Goal: Information Seeking & Learning: Understand process/instructions

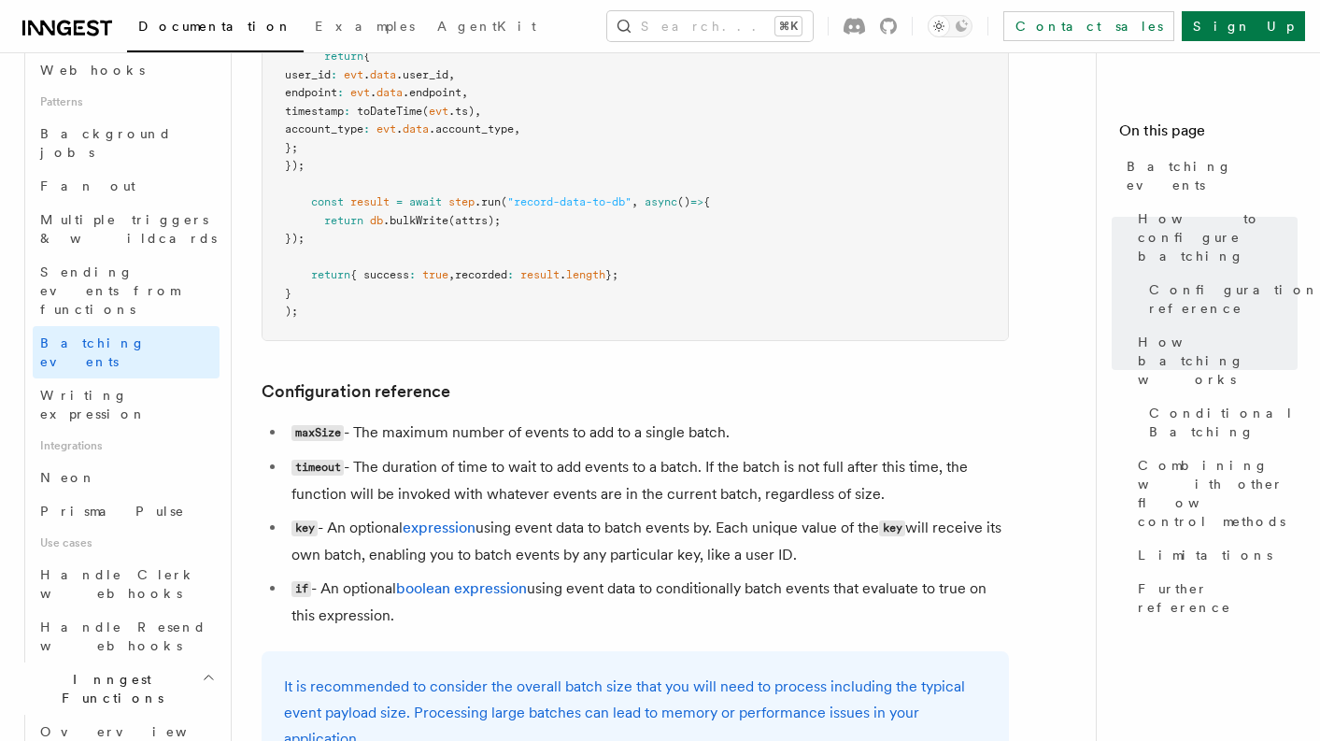
scroll to position [356, 0]
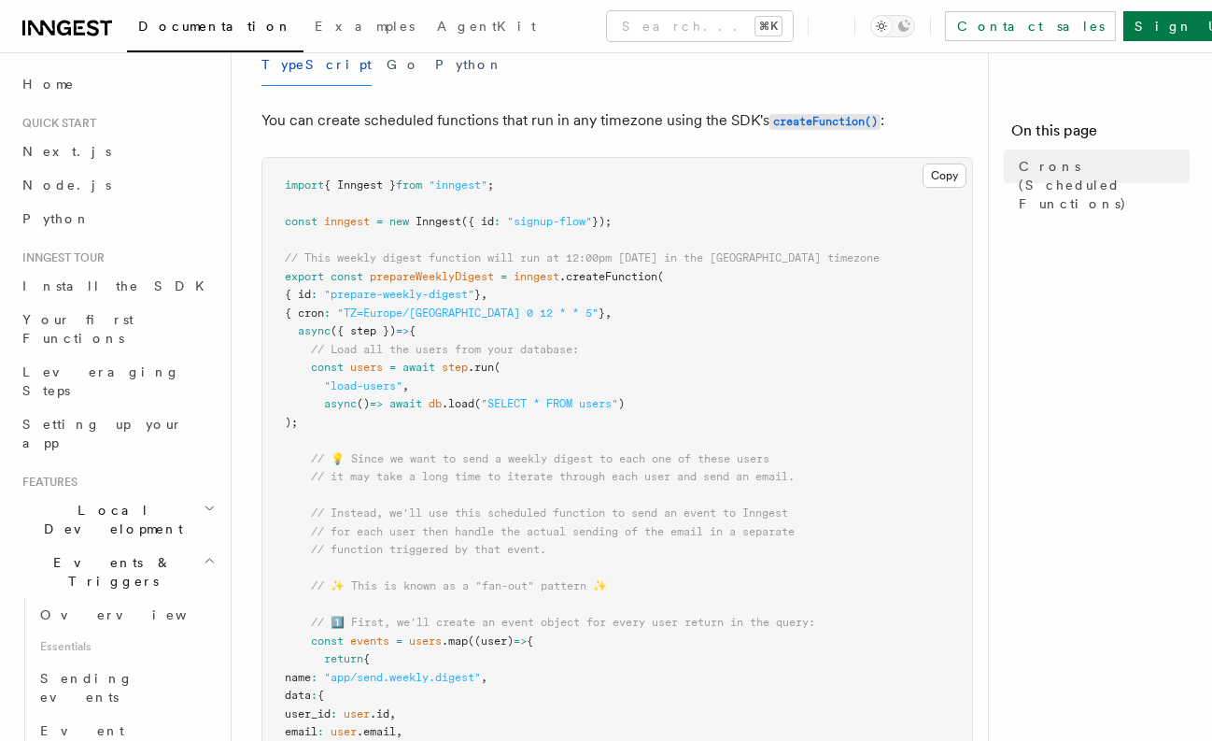
scroll to position [232, 0]
drag, startPoint x: 361, startPoint y: 285, endPoint x: 537, endPoint y: 285, distance: 175.6
click at [537, 304] on span ""TZ=Europe/[GEOGRAPHIC_DATA] 0 12 * * 5"" at bounding box center [468, 310] width 262 height 13
click at [536, 304] on span ""TZ=Europe/[GEOGRAPHIC_DATA] 0 12 * * 5"" at bounding box center [468, 310] width 262 height 13
drag, startPoint x: 535, startPoint y: 285, endPoint x: 360, endPoint y: 286, distance: 175.6
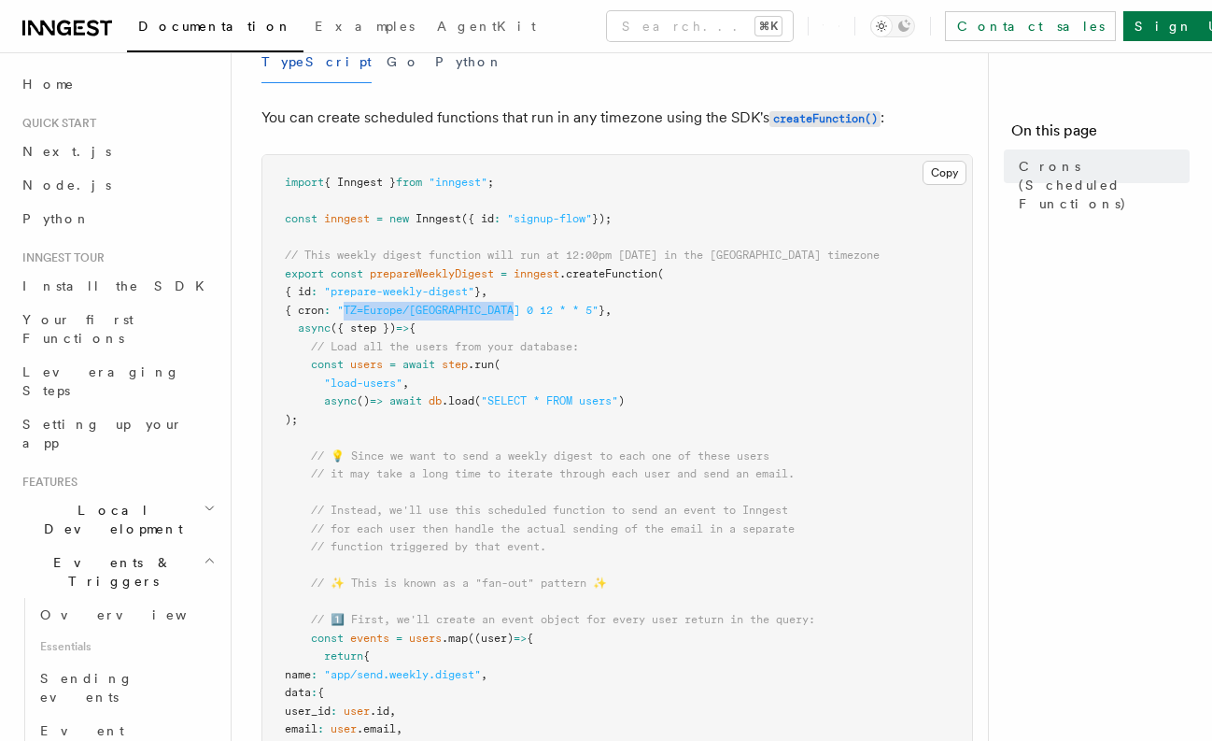
click at [360, 304] on span ""TZ=Europe/[GEOGRAPHIC_DATA] 0 12 * * 5"" at bounding box center [468, 310] width 262 height 13
copy span "TZ=[GEOGRAPHIC_DATA]/[GEOGRAPHIC_DATA] 0 12 * * 5"
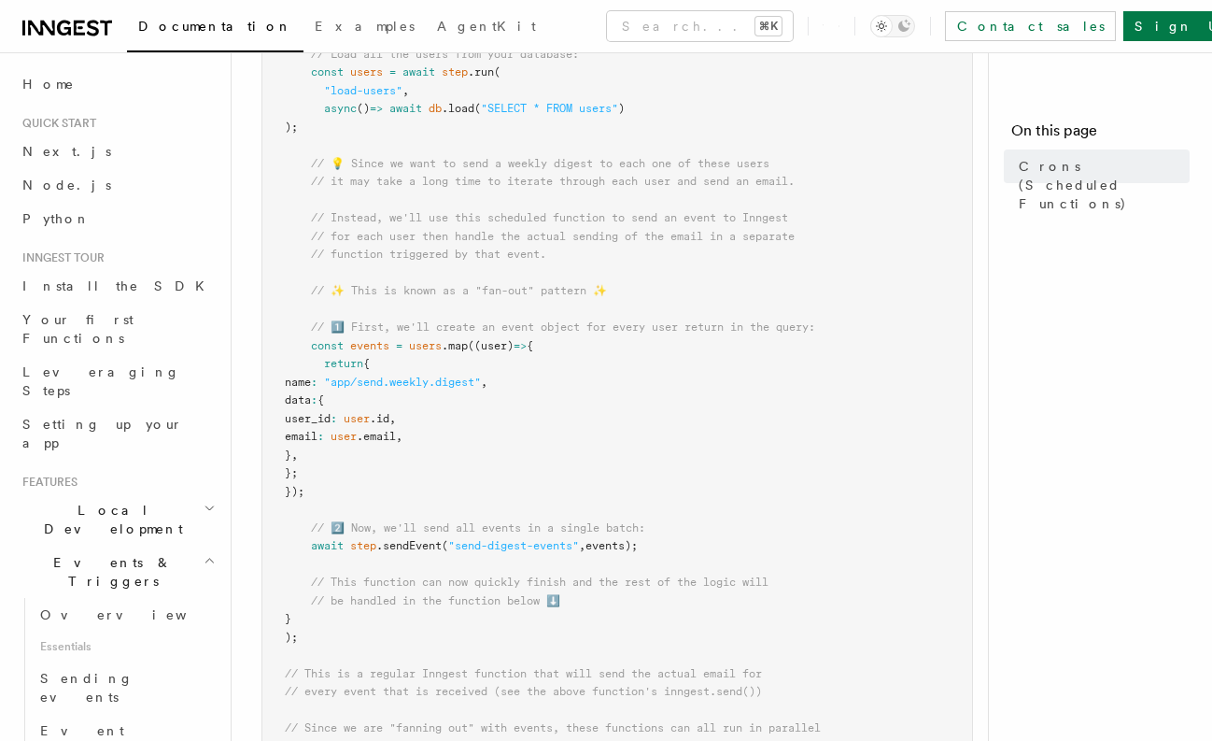
scroll to position [533, 0]
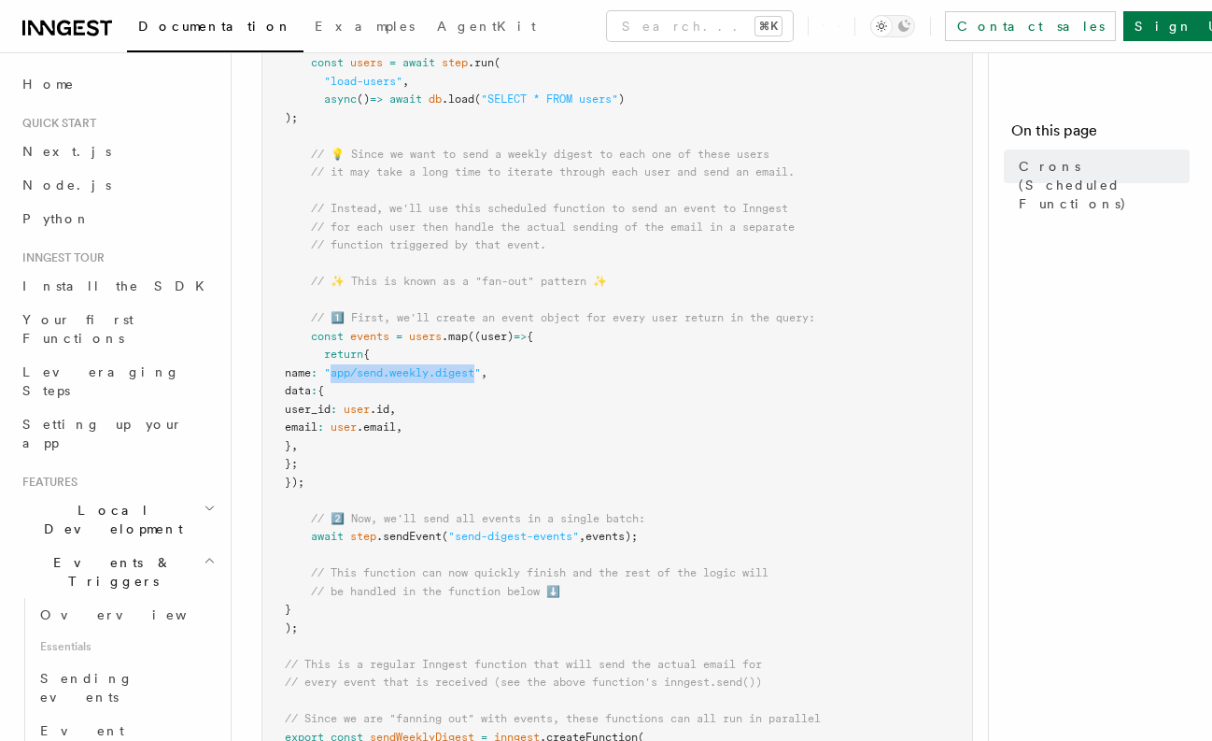
drag, startPoint x: 388, startPoint y: 346, endPoint x: 533, endPoint y: 346, distance: 145.7
click at [481, 366] on span ""app/send.weekly.digest"" at bounding box center [402, 372] width 157 height 13
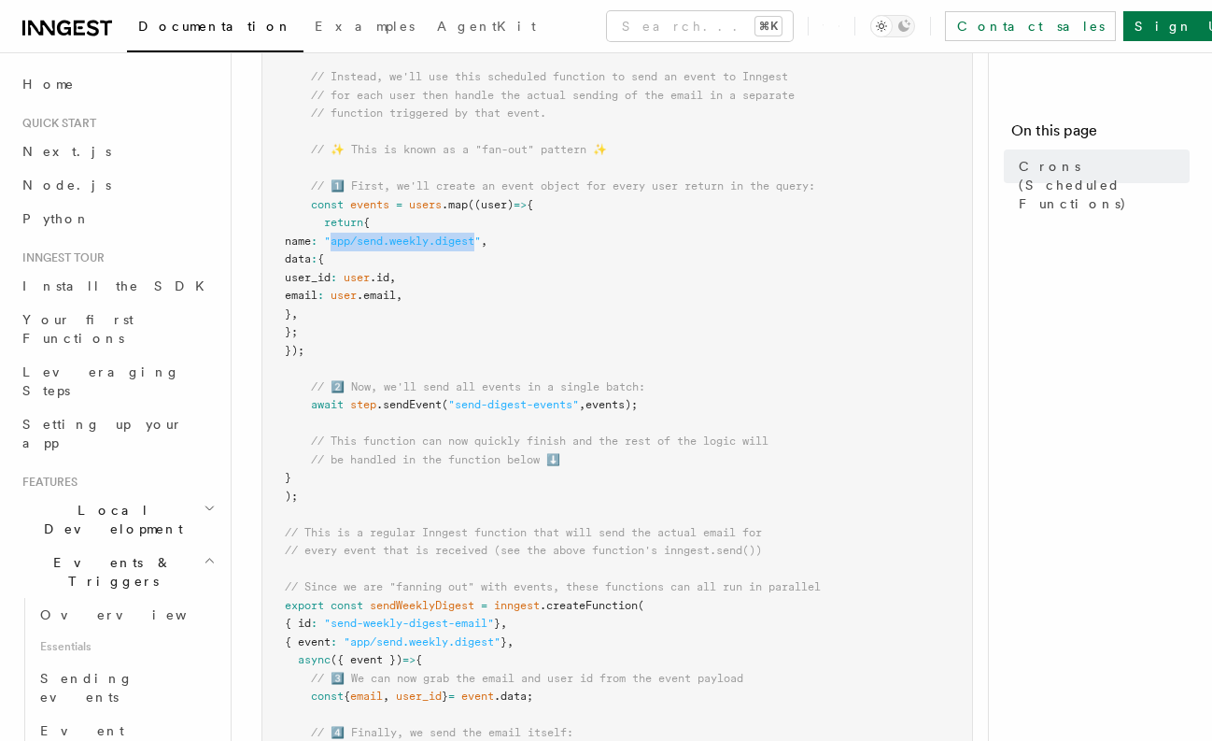
scroll to position [666, 0]
drag, startPoint x: 580, startPoint y: 380, endPoint x: 457, endPoint y: 383, distance: 123.3
click at [457, 397] on span ""send-digest-events"" at bounding box center [513, 403] width 131 height 13
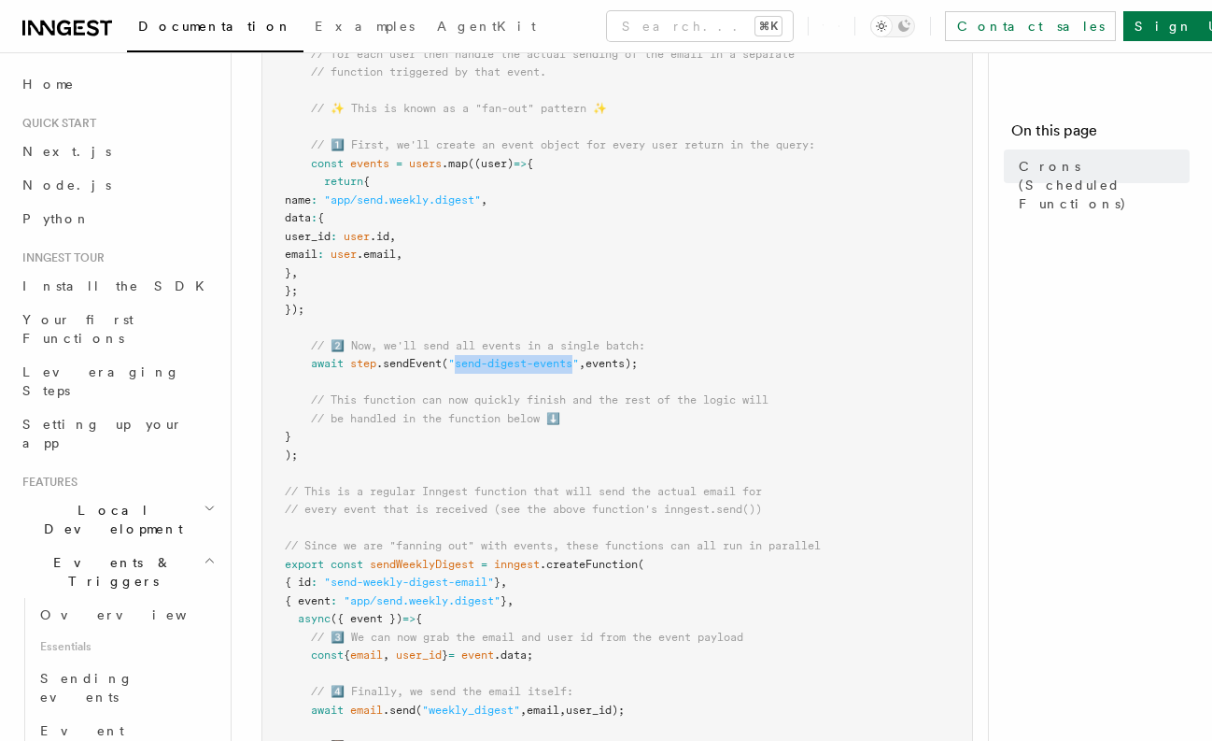
scroll to position [707, 0]
click at [574, 239] on pre "import { Inngest } from "inngest" ; const inngest = new Inngest ({ id : "signup…" at bounding box center [617, 254] width 710 height 1149
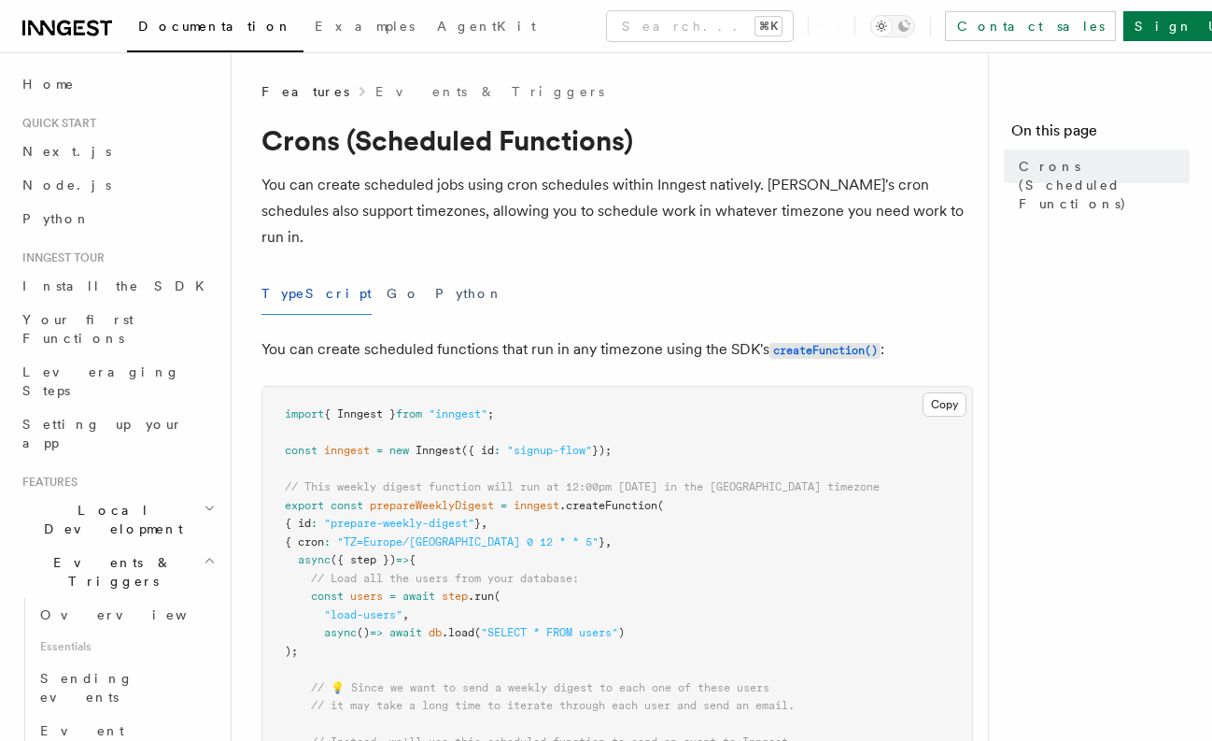
scroll to position [135, 0]
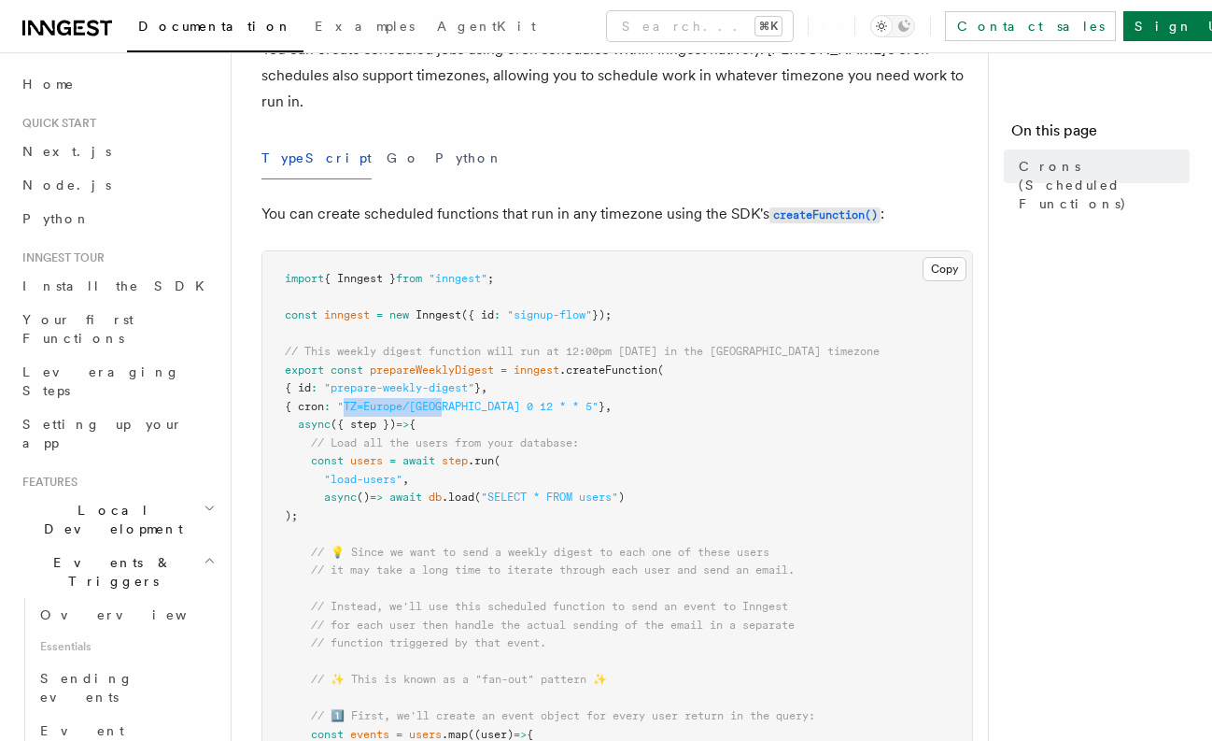
drag, startPoint x: 361, startPoint y: 382, endPoint x: 460, endPoint y: 385, distance: 99.0
click at [460, 400] on span ""TZ=Europe/[GEOGRAPHIC_DATA] 0 12 * * 5"" at bounding box center [468, 406] width 262 height 13
drag, startPoint x: 539, startPoint y: 379, endPoint x: 350, endPoint y: 374, distance: 188.8
click at [350, 400] on span "{ cron : "TZ=Europe/[GEOGRAPHIC_DATA] 0 12 * * 5" } ," at bounding box center [448, 406] width 327 height 13
copy span ""TZ=Europe/[GEOGRAPHIC_DATA] 0 12 * * 5""
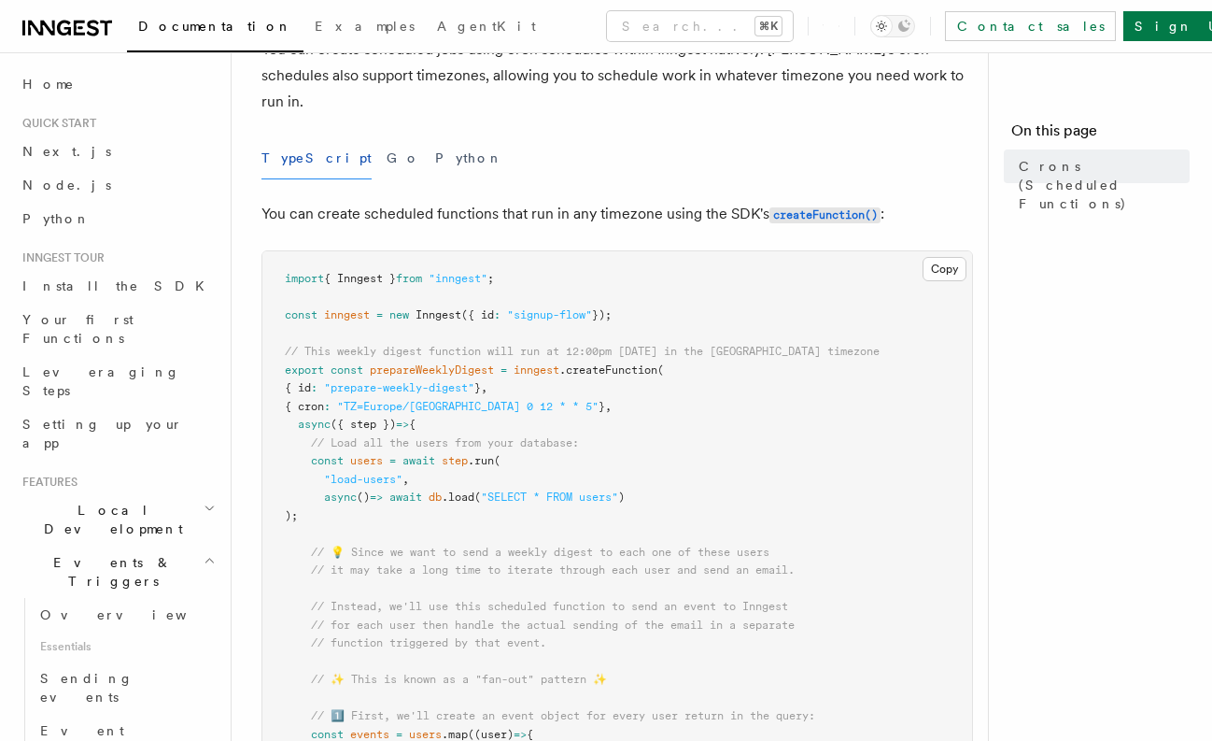
click at [1129, 412] on nav "On this page Crons (Scheduled Functions)" at bounding box center [1100, 396] width 224 height 688
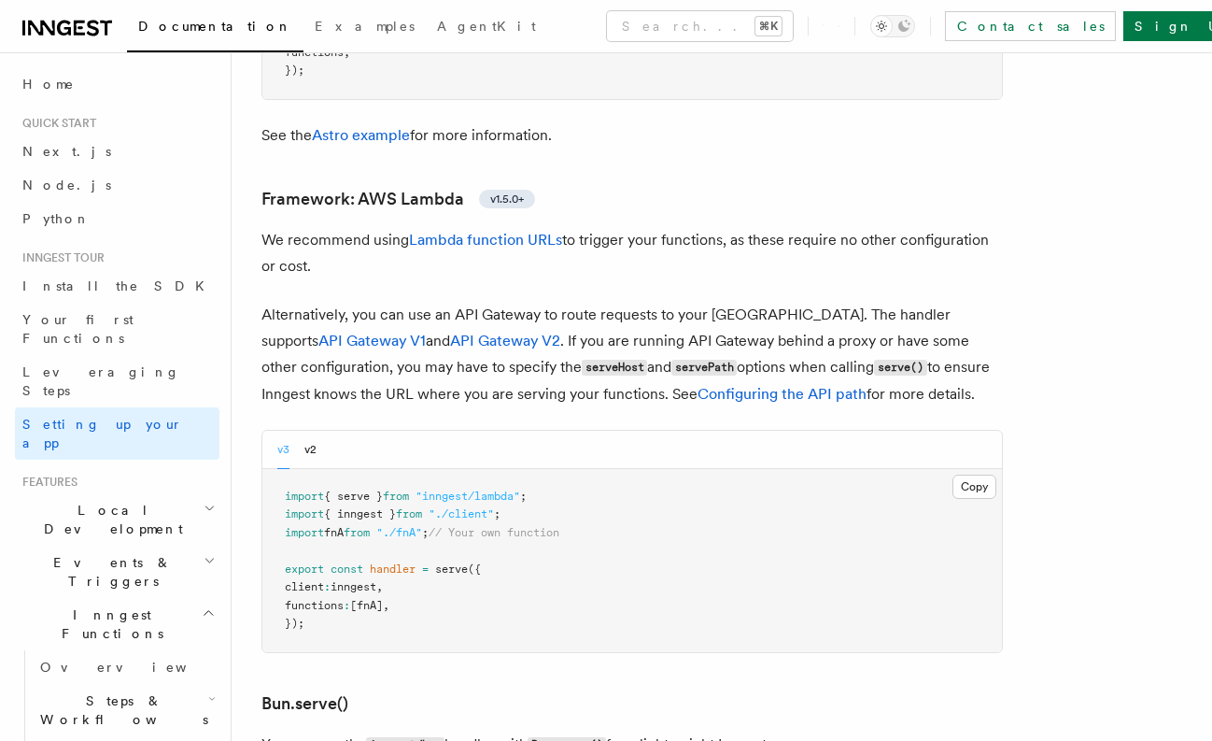
scroll to position [1860, 0]
